Goal: Task Accomplishment & Management: Use online tool/utility

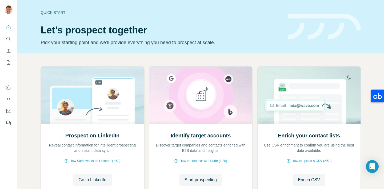
click at [117, 171] on div "Prospect on LinkedIn Reveal contact information for intelligent prospecting and…" at bounding box center [92, 159] width 103 height 71
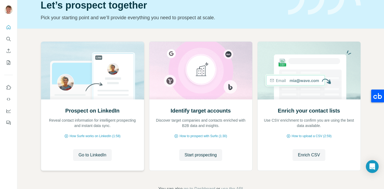
scroll to position [32, 0]
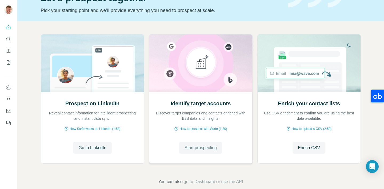
click at [187, 149] on span "Start prospecting" at bounding box center [201, 147] width 32 height 6
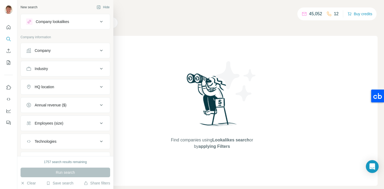
click at [38, 52] on div "Company" at bounding box center [43, 50] width 16 height 5
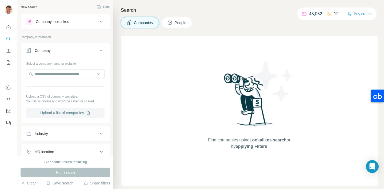
click at [50, 112] on button "Upload a list of companies" at bounding box center [65, 113] width 78 height 10
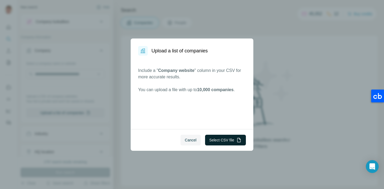
click at [219, 140] on button "Select CSV file" at bounding box center [225, 140] width 41 height 11
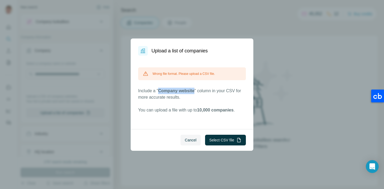
drag, startPoint x: 161, startPoint y: 90, endPoint x: 196, endPoint y: 90, distance: 35.5
click at [195, 90] on span "Company website" at bounding box center [176, 90] width 36 height 5
copy span "Company website"
click at [195, 90] on span "Company website" at bounding box center [176, 90] width 36 height 5
drag, startPoint x: 196, startPoint y: 90, endPoint x: 160, endPoint y: 91, distance: 36.6
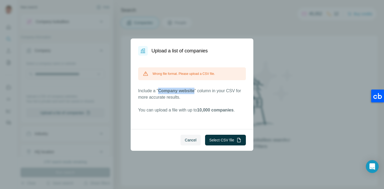
click at [160, 91] on span "Company website" at bounding box center [176, 90] width 36 height 5
copy span "Company website"
click at [218, 137] on button "Select CSV file" at bounding box center [225, 140] width 41 height 11
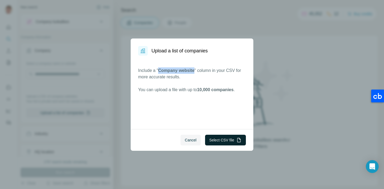
click at [216, 139] on button "Select CSV file" at bounding box center [225, 140] width 41 height 11
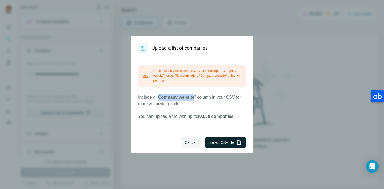
click at [223, 141] on button "Select CSV file" at bounding box center [225, 142] width 41 height 11
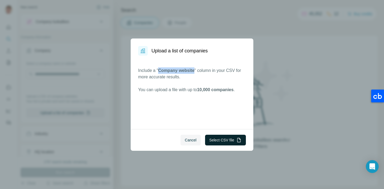
click at [219, 138] on button "Select CSV file" at bounding box center [225, 140] width 41 height 11
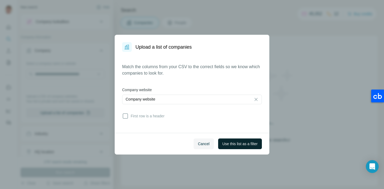
click at [234, 144] on span "Use this list as a filter" at bounding box center [240, 143] width 35 height 5
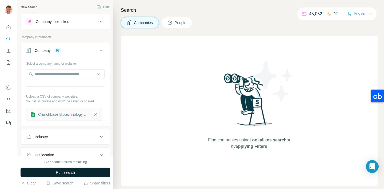
click at [63, 171] on span "Run search" at bounding box center [65, 172] width 19 height 5
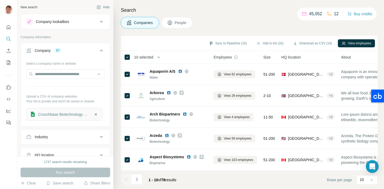
click at [160, 48] on div "Sync to Pipedrive (10) Add to list (10) Download as CSV (10) View employees" at bounding box center [249, 43] width 257 height 15
click at [153, 58] on span "10 selected" at bounding box center [143, 56] width 19 height 5
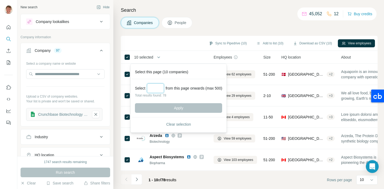
click at [156, 87] on input "Select a number (up to 500)" at bounding box center [155, 88] width 17 height 10
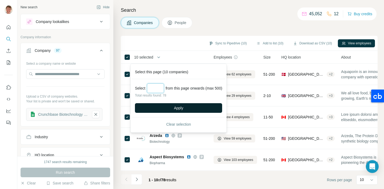
type input "**"
click at [176, 107] on button "Apply" at bounding box center [178, 108] width 87 height 10
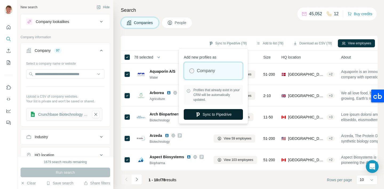
click at [214, 113] on button "Sync to Pipedrive" at bounding box center [213, 114] width 59 height 11
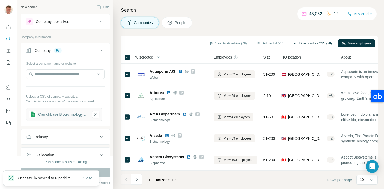
click at [301, 42] on button "Download as CSV (78)" at bounding box center [313, 43] width 46 height 8
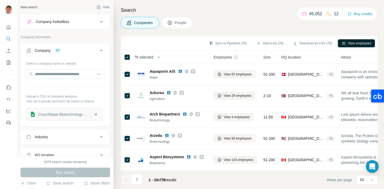
click at [352, 41] on button "View employees" at bounding box center [356, 43] width 37 height 8
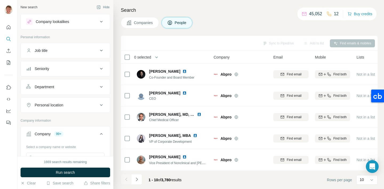
click at [71, 51] on div "Job title" at bounding box center [62, 50] width 72 height 5
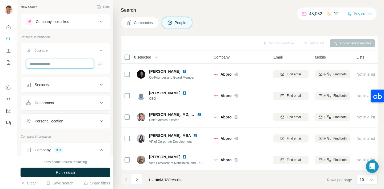
click at [59, 66] on input "text" at bounding box center [60, 64] width 68 height 10
type input "**********"
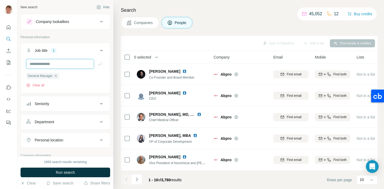
click at [48, 63] on input "text" at bounding box center [60, 64] width 68 height 10
type input "**********"
click at [44, 61] on input "text" at bounding box center [60, 64] width 68 height 10
type input "*******"
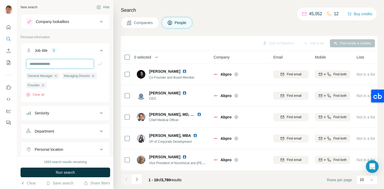
click at [38, 65] on input "text" at bounding box center [60, 64] width 68 height 10
type input "***"
click at [43, 112] on div "Seniority" at bounding box center [42, 112] width 14 height 5
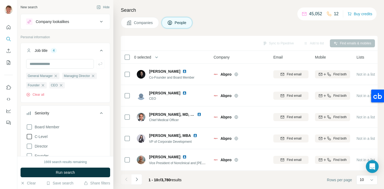
click at [30, 136] on icon at bounding box center [29, 136] width 6 height 6
click at [30, 155] on icon at bounding box center [29, 155] width 6 height 6
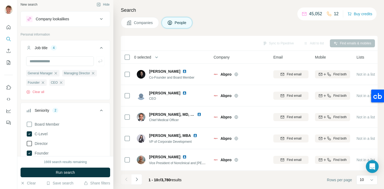
click at [27, 142] on icon at bounding box center [29, 143] width 6 height 6
click at [29, 123] on icon at bounding box center [29, 124] width 6 height 6
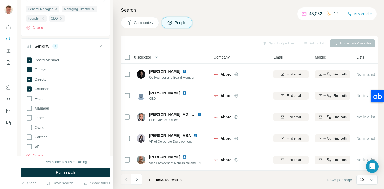
scroll to position [77, 0]
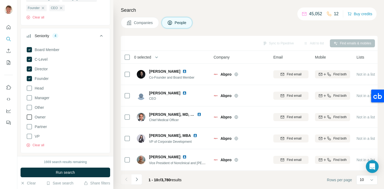
click at [28, 117] on icon at bounding box center [29, 117] width 6 height 6
click at [29, 126] on icon at bounding box center [29, 126] width 6 height 6
click at [30, 135] on icon at bounding box center [29, 136] width 6 height 6
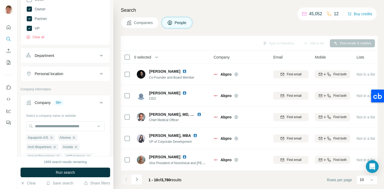
scroll to position [187, 0]
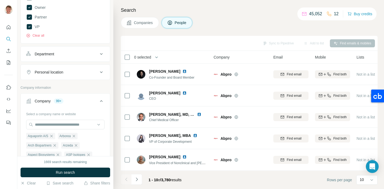
click at [76, 54] on div "Department" at bounding box center [62, 53] width 72 height 5
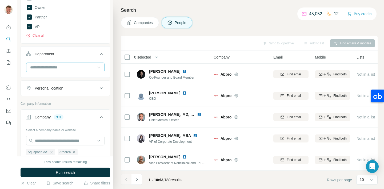
click at [97, 68] on icon at bounding box center [98, 67] width 5 height 5
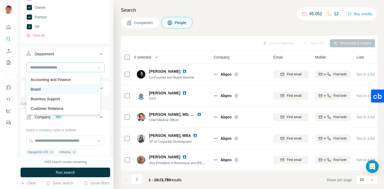
click at [78, 84] on div "Board" at bounding box center [63, 89] width 72 height 10
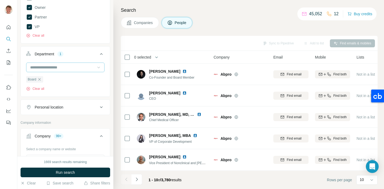
click at [96, 65] on icon at bounding box center [98, 67] width 5 height 5
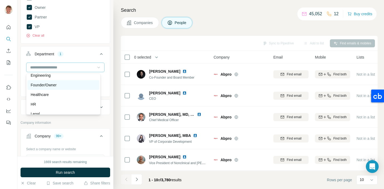
click at [72, 85] on div "Founder/Owner" at bounding box center [63, 84] width 65 height 5
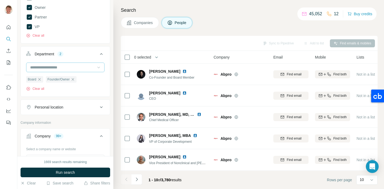
click at [96, 68] on icon at bounding box center [98, 67] width 5 height 5
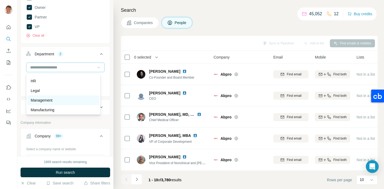
click at [73, 97] on div "Management" at bounding box center [63, 100] width 72 height 10
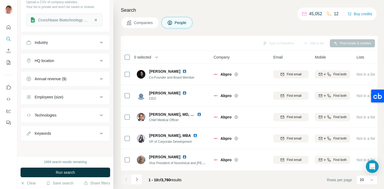
scroll to position [825, 0]
click at [65, 172] on span "Run search" at bounding box center [65, 172] width 19 height 5
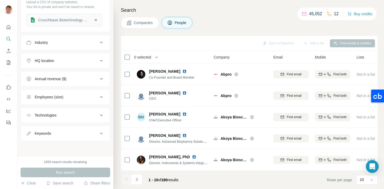
click at [144, 57] on span "0 selected" at bounding box center [142, 56] width 17 height 5
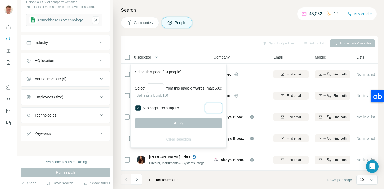
click at [219, 107] on input "Max people per company" at bounding box center [213, 108] width 17 height 10
type input "*"
click at [153, 89] on input "Select a number (up to 500)" at bounding box center [155, 88] width 17 height 10
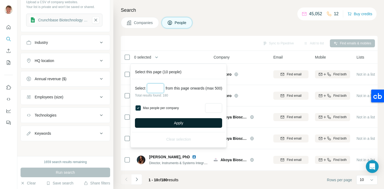
type input "***"
click at [176, 120] on span "Apply" at bounding box center [178, 122] width 9 height 5
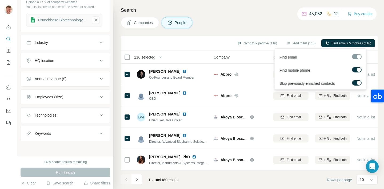
click at [357, 56] on div at bounding box center [357, 56] width 10 height 5
click at [332, 41] on span "Find emails & mobiles (116)" at bounding box center [352, 43] width 40 height 5
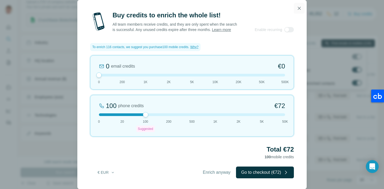
click at [298, 6] on icon "button" at bounding box center [299, 8] width 5 height 5
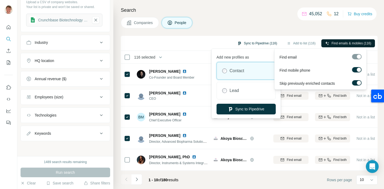
click at [249, 45] on button "Sync to Pipedrive (116)" at bounding box center [257, 43] width 47 height 8
click at [241, 107] on button "Sync to Pipedrive" at bounding box center [246, 109] width 59 height 11
